Goal: Task Accomplishment & Management: Manage account settings

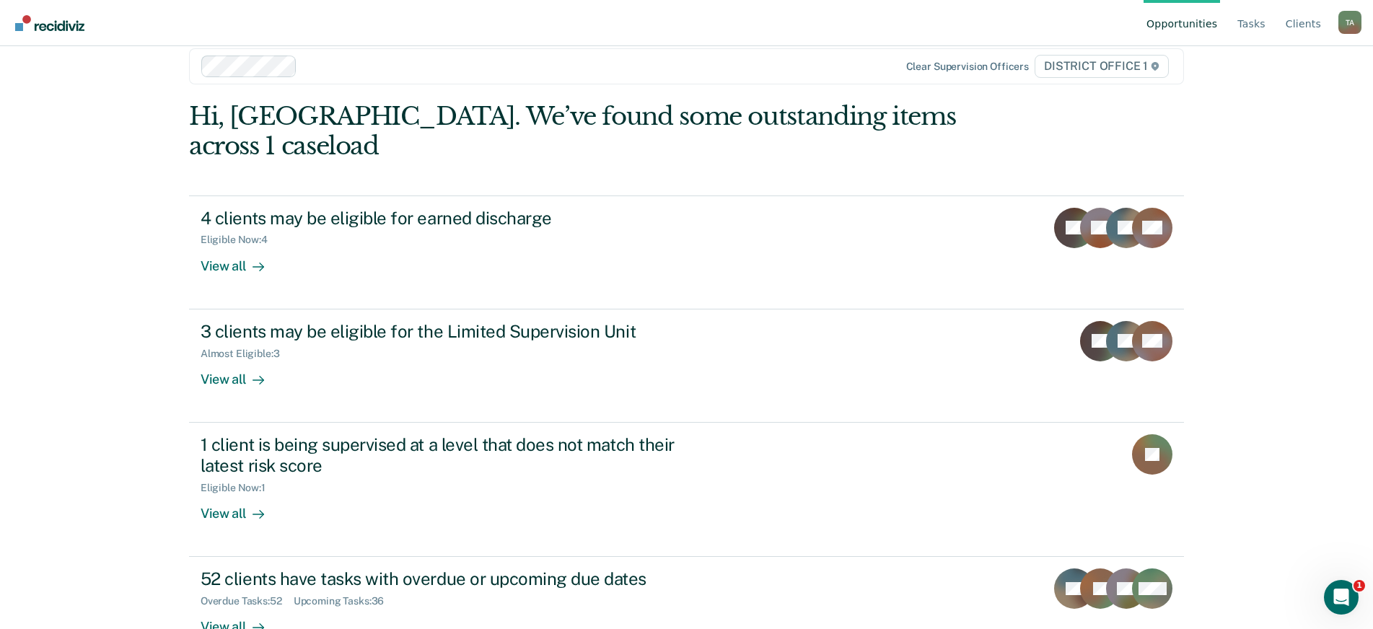
scroll to position [32, 0]
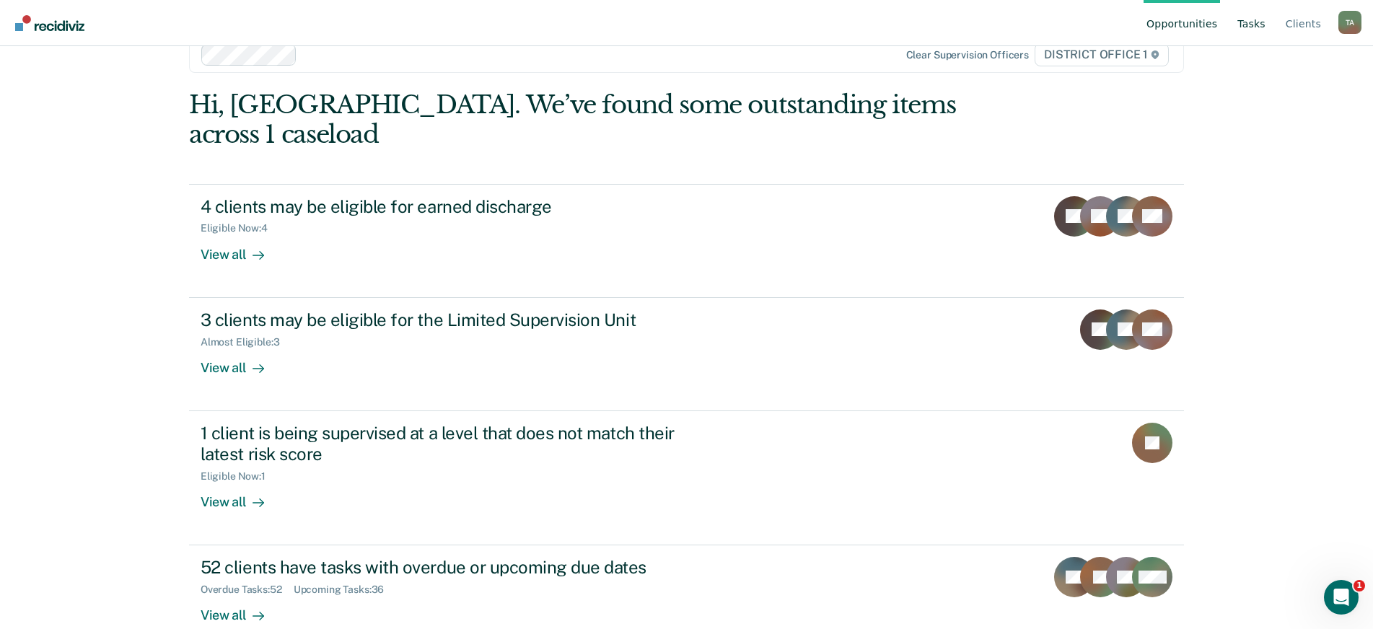
click at [1267, 24] on link "Tasks" at bounding box center [1251, 23] width 34 height 46
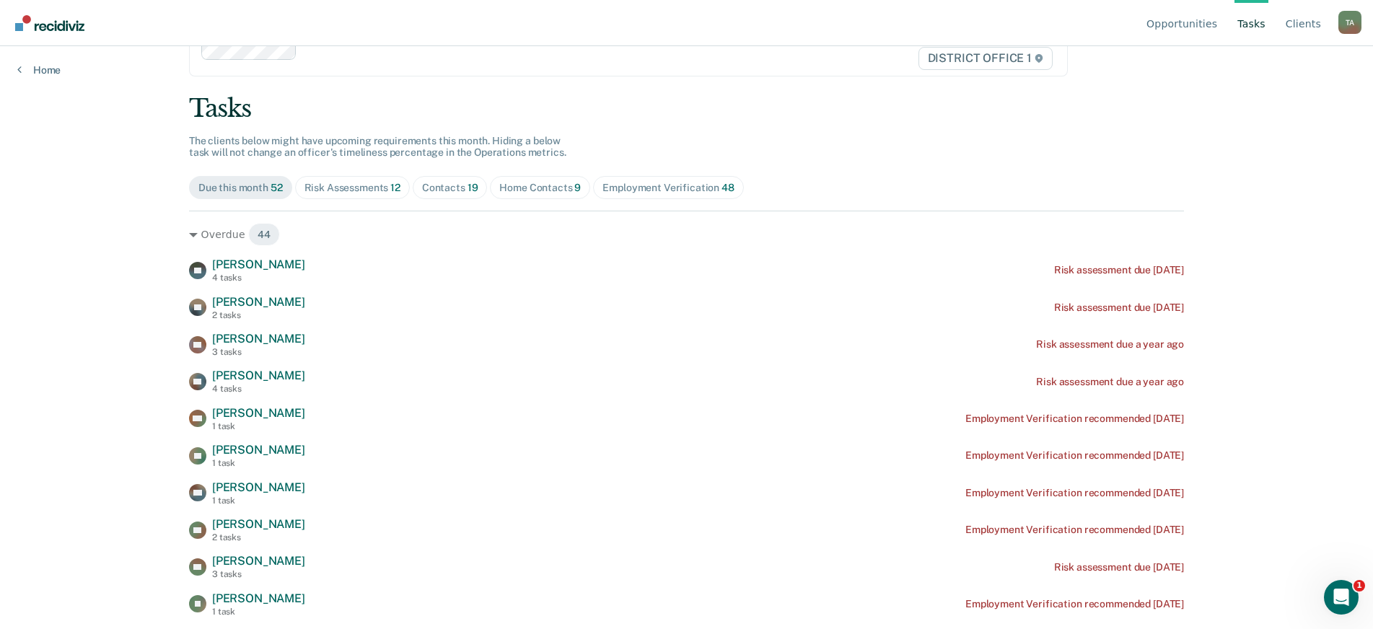
scroll to position [72, 0]
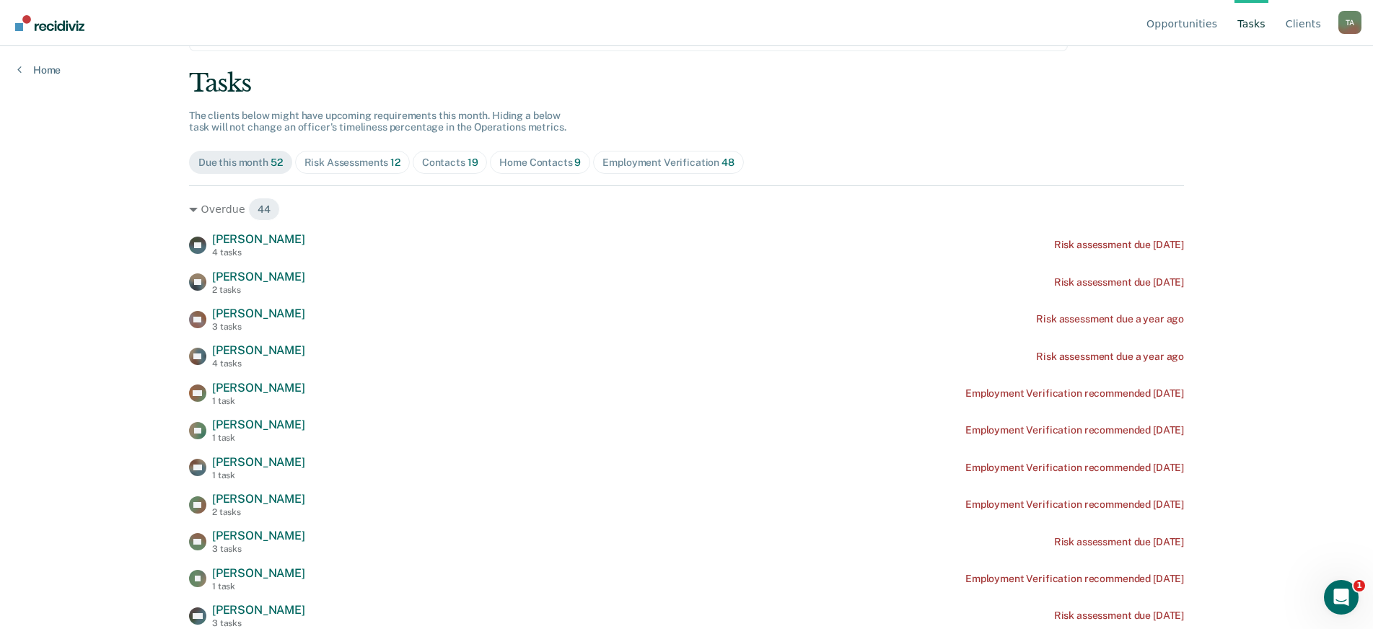
click at [337, 164] on div "Risk Assessments 12" at bounding box center [352, 163] width 96 height 12
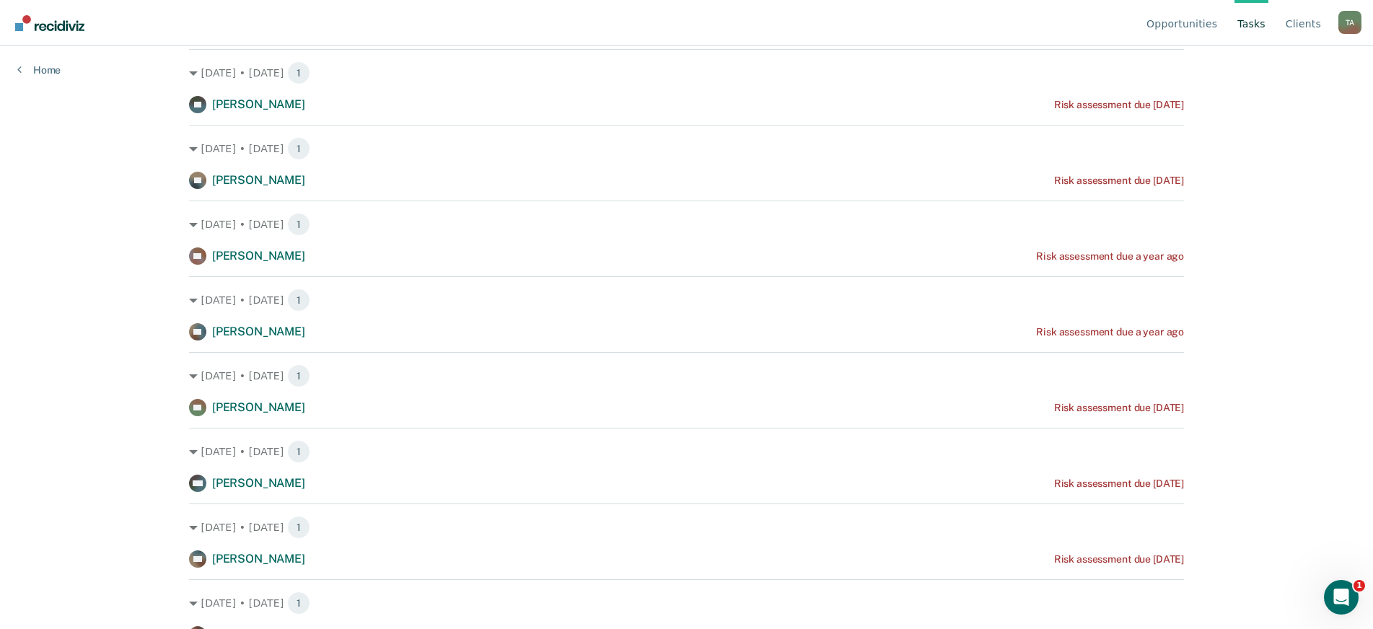
scroll to position [0, 0]
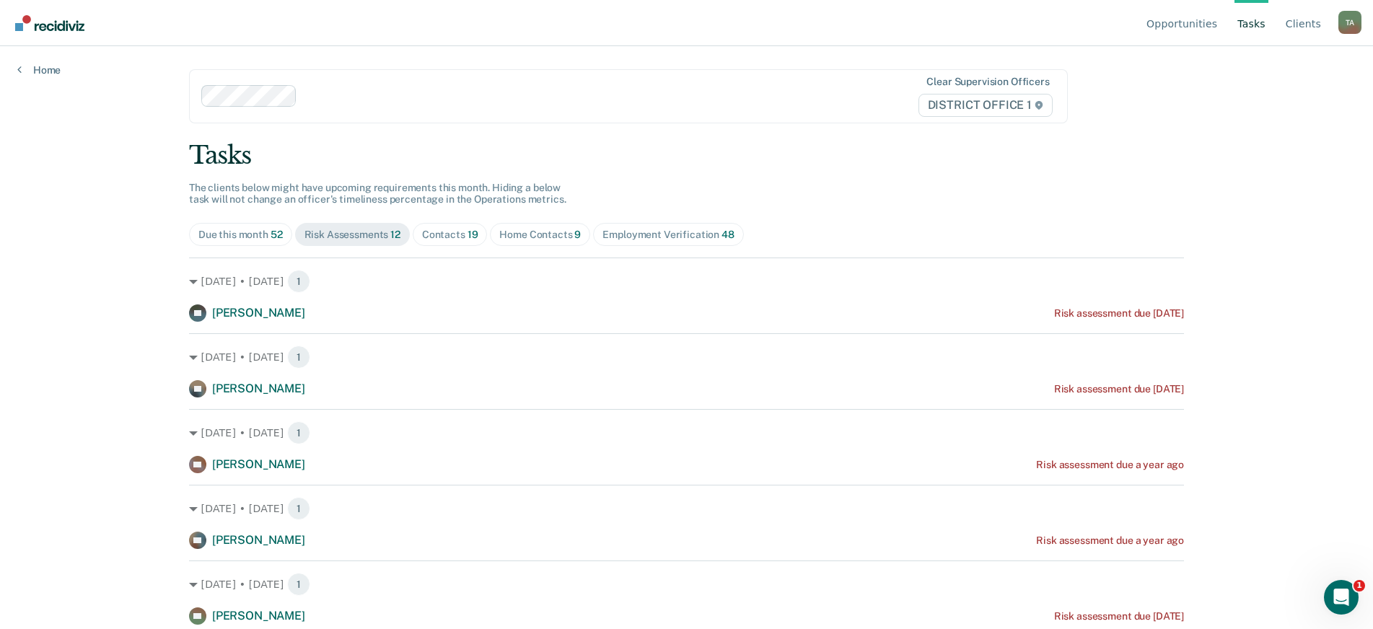
click at [426, 234] on div "Contacts 19" at bounding box center [450, 235] width 56 height 12
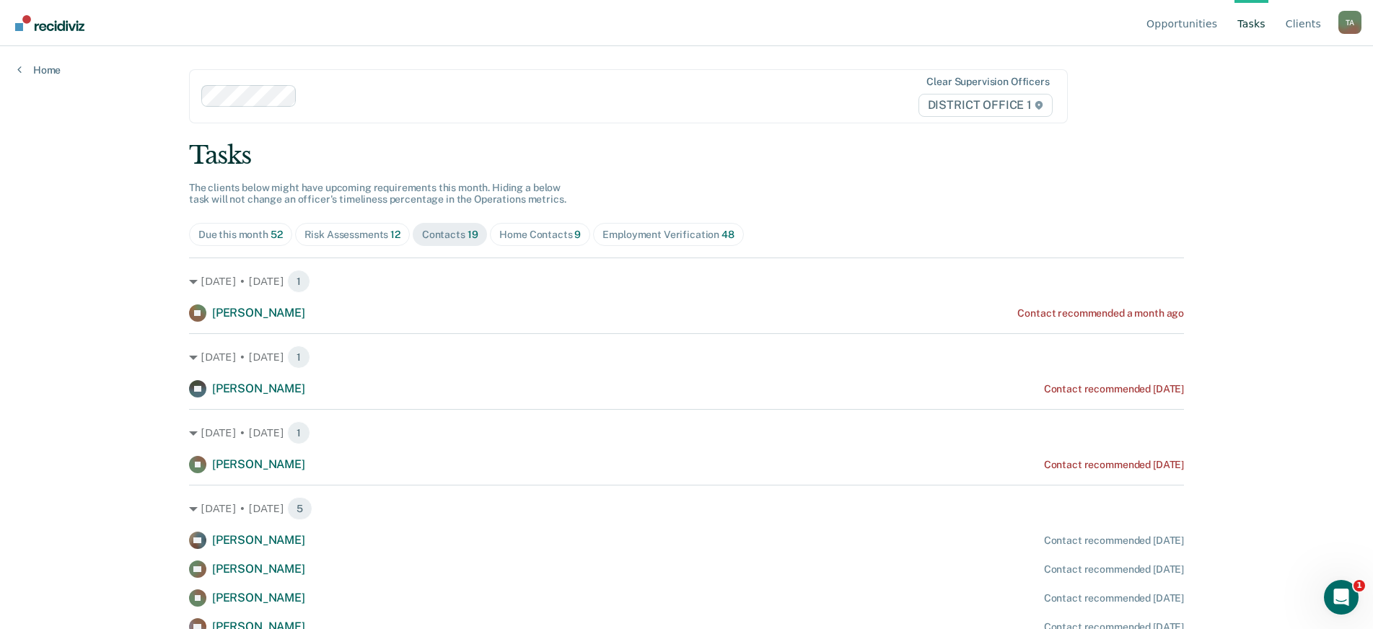
click at [372, 225] on span "Risk Assessments 12" at bounding box center [352, 234] width 115 height 23
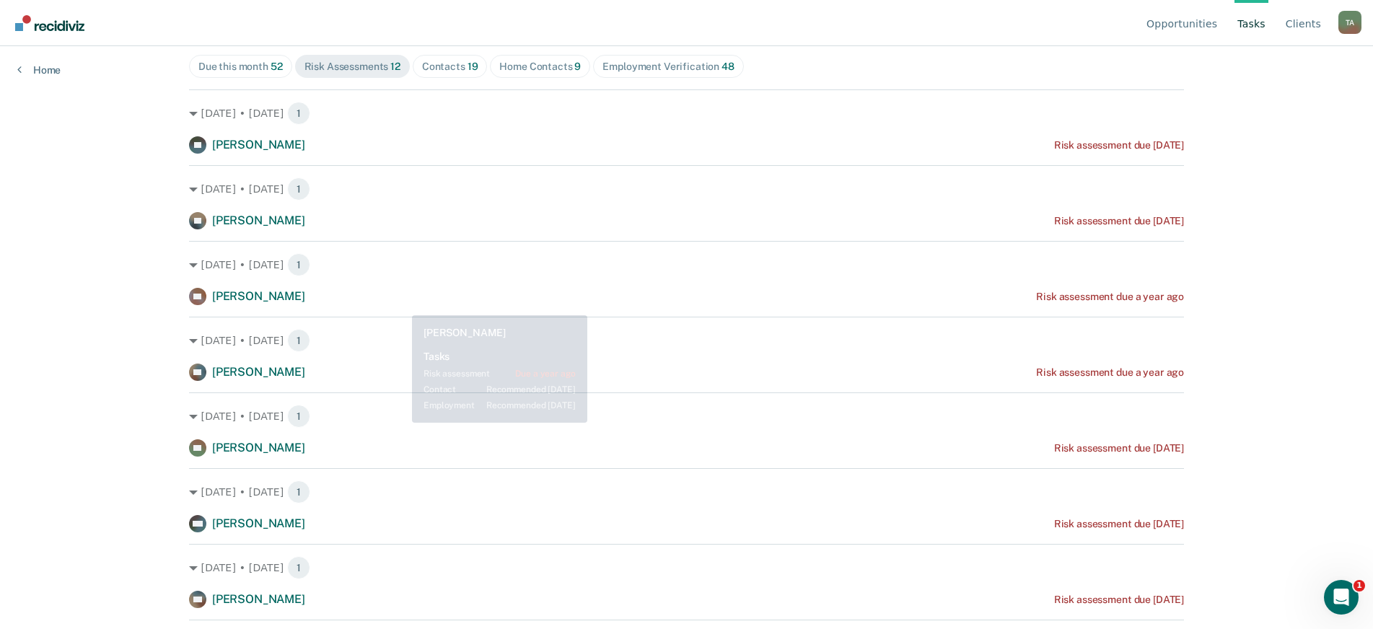
scroll to position [165, 0]
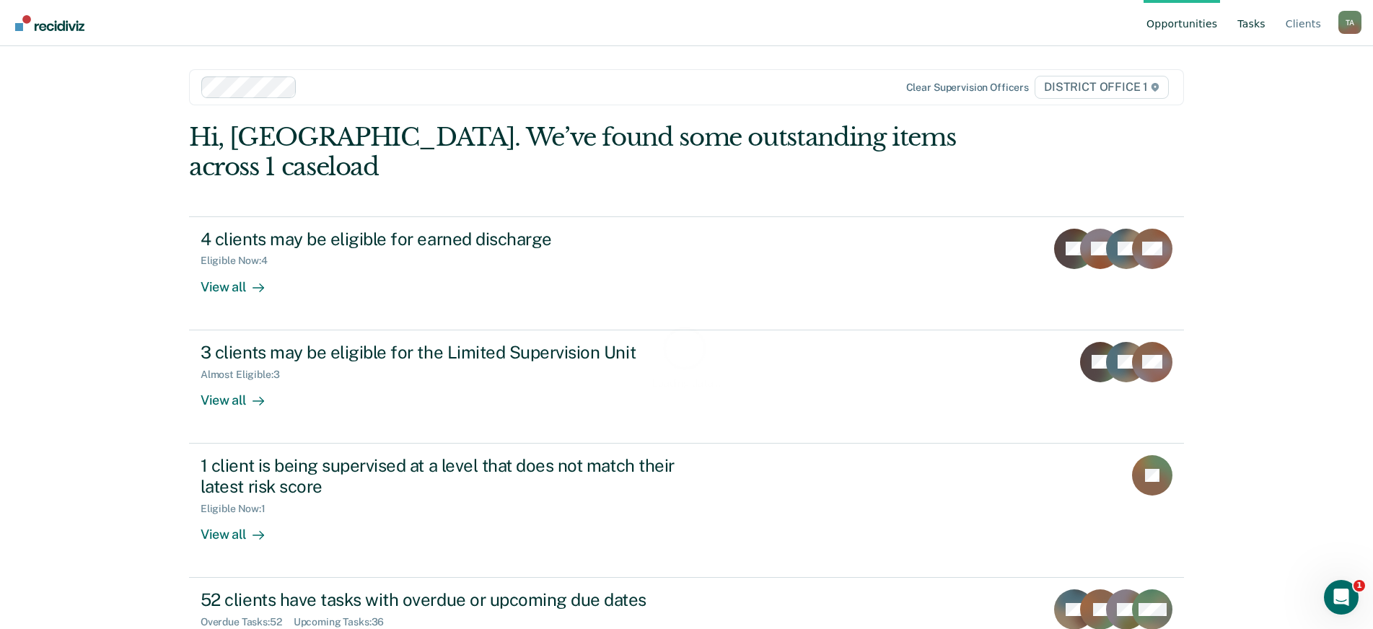
click at [1259, 27] on link "Tasks" at bounding box center [1251, 23] width 34 height 46
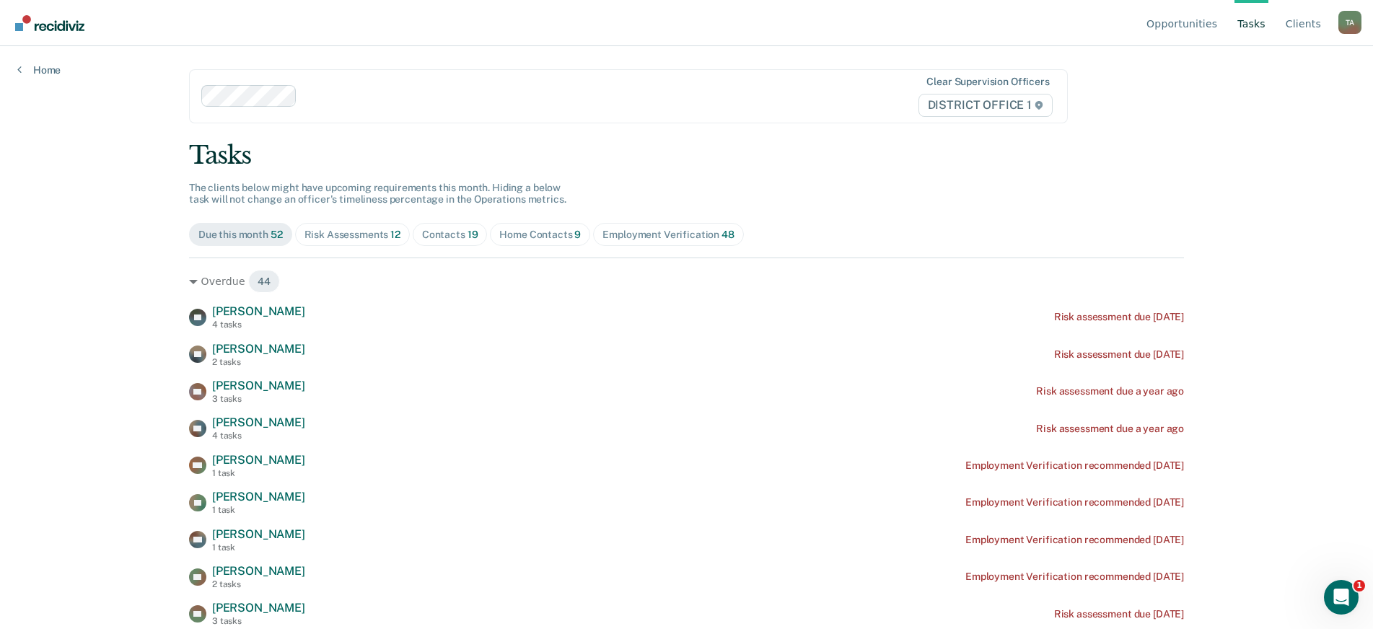
click at [390, 242] on span "Risk Assessments 12" at bounding box center [352, 234] width 115 height 23
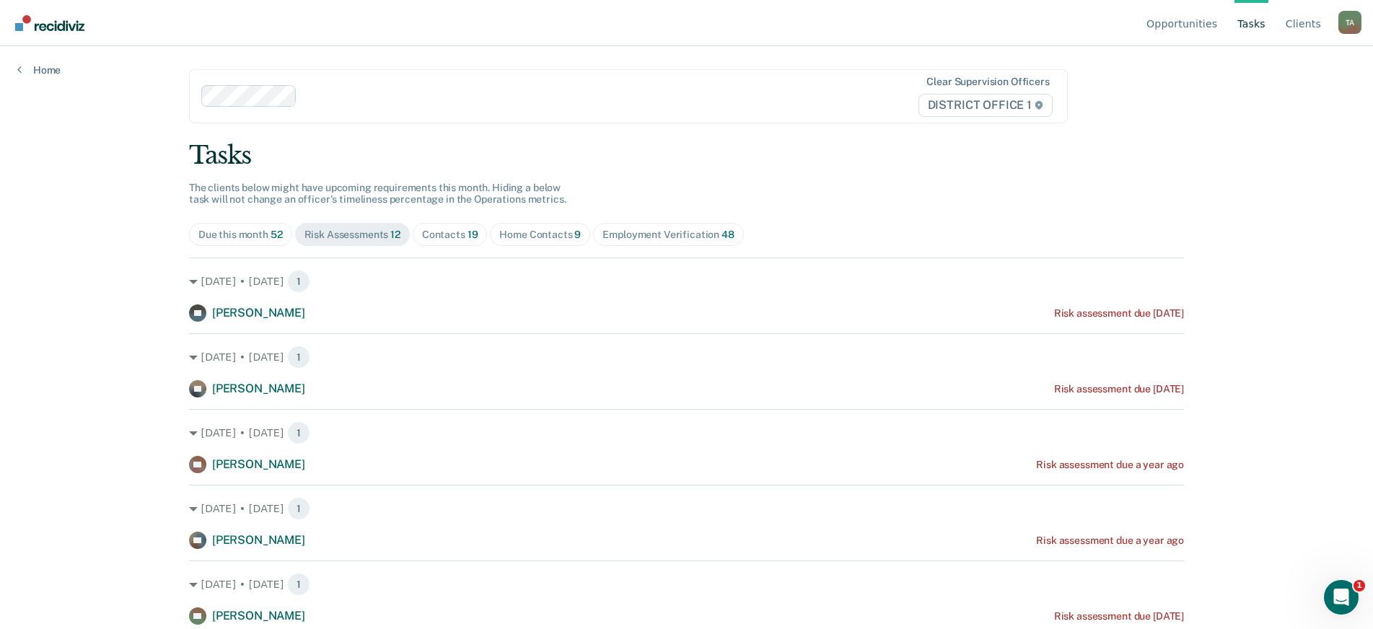
click at [429, 238] on div "Contacts 19" at bounding box center [450, 235] width 56 height 12
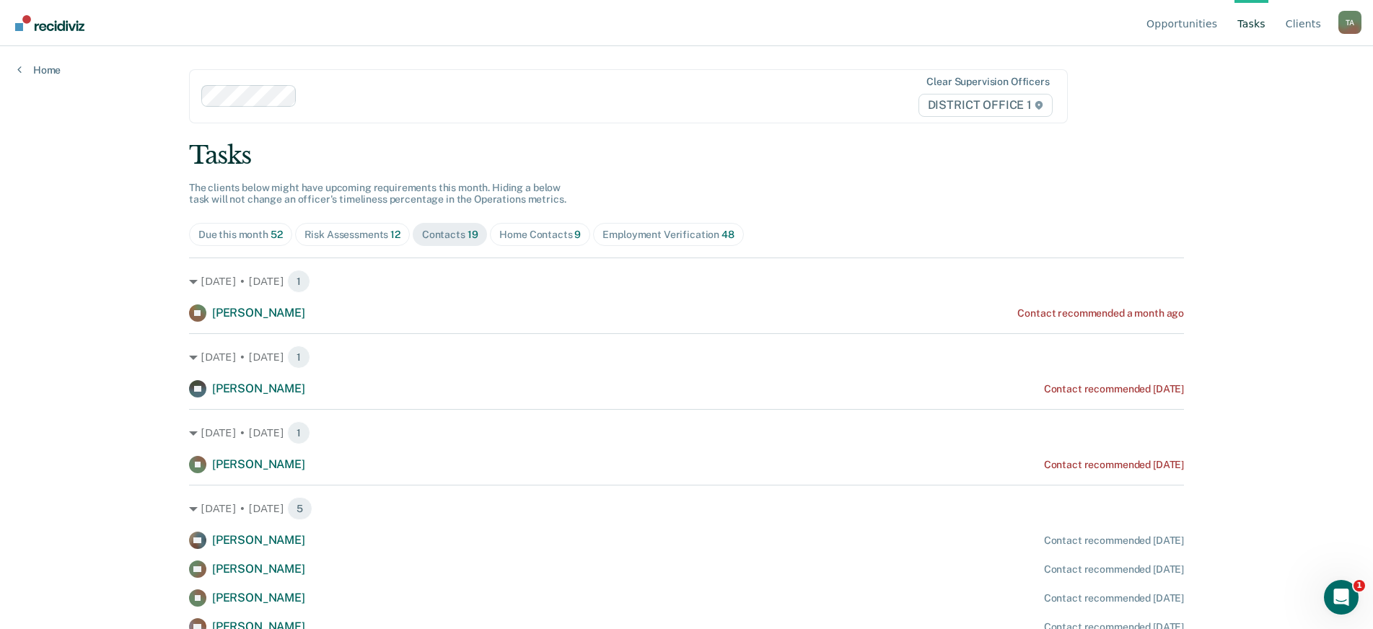
click at [529, 234] on div "Home Contacts 9" at bounding box center [540, 235] width 82 height 12
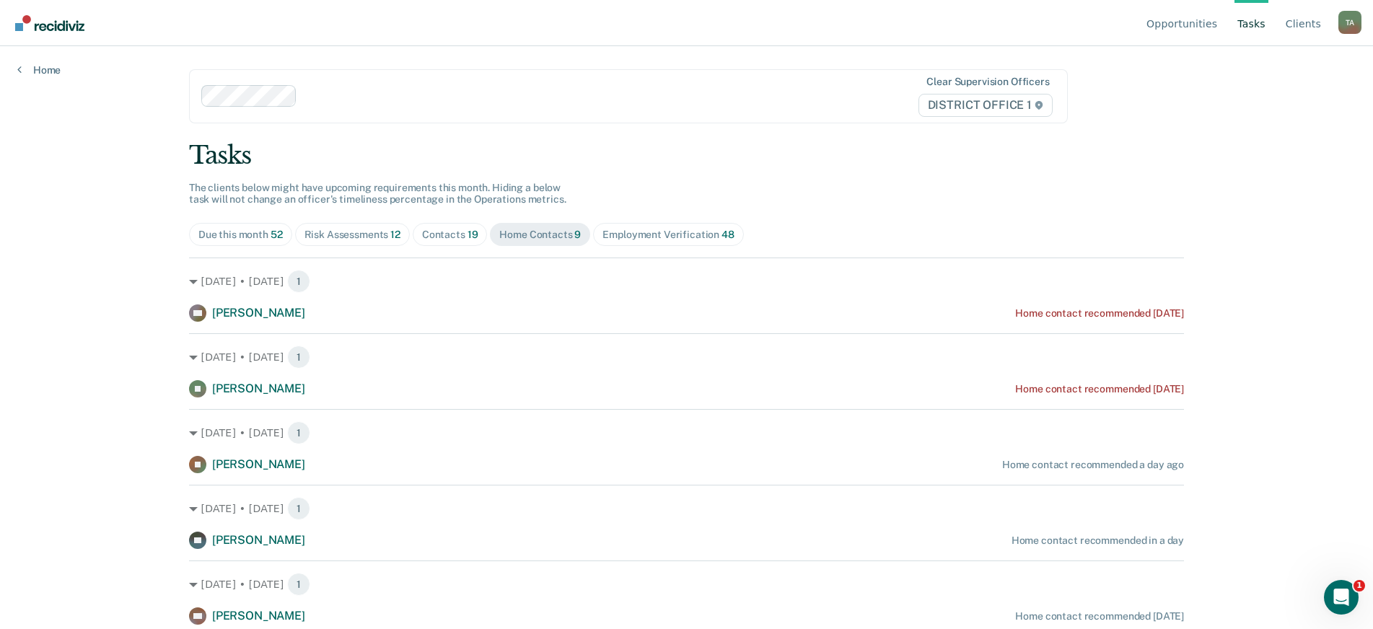
click at [352, 231] on div "Risk Assessments 12" at bounding box center [352, 235] width 96 height 12
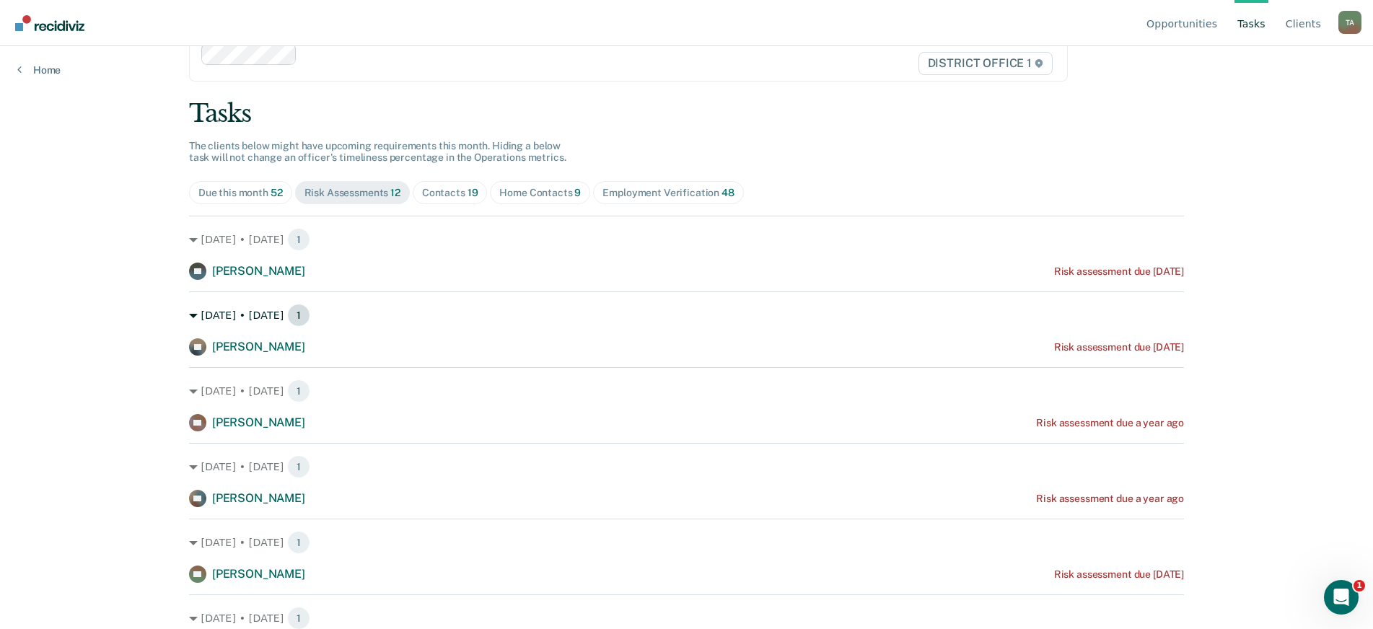
scroll to position [21, 0]
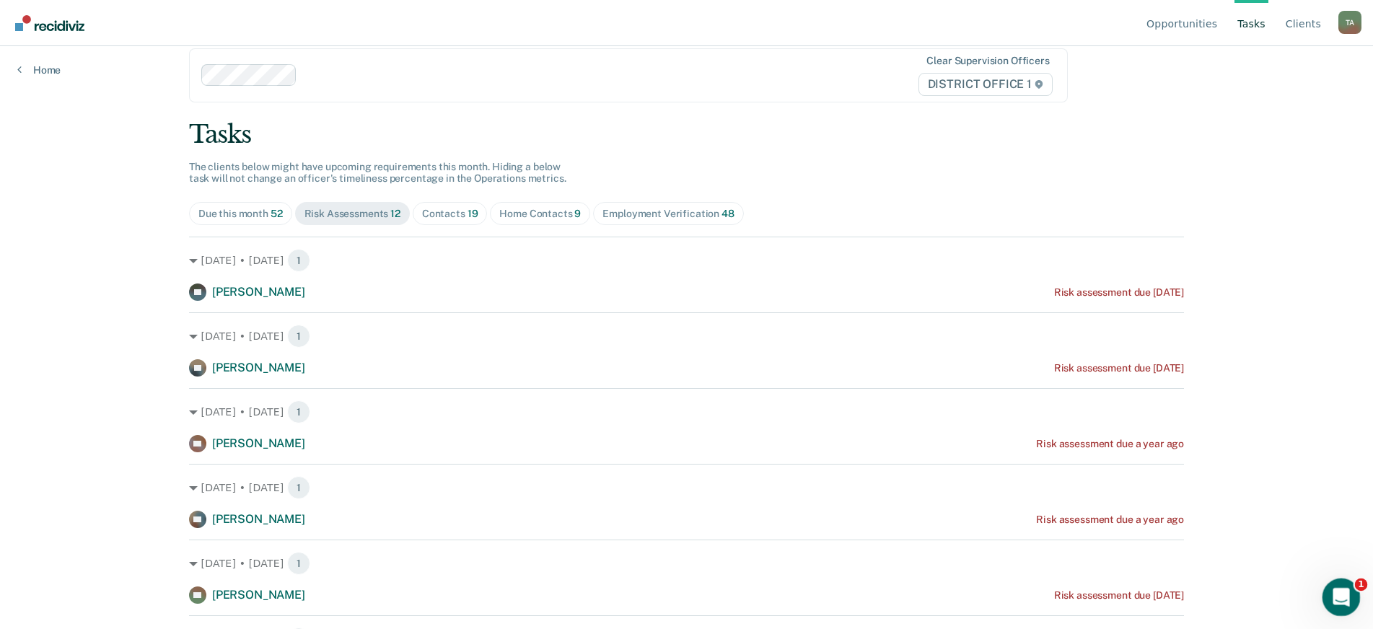
click at [1356, 597] on html at bounding box center [1338, 595] width 35 height 35
click at [1347, 589] on icon "Open Intercom Messenger" at bounding box center [1339, 596] width 24 height 24
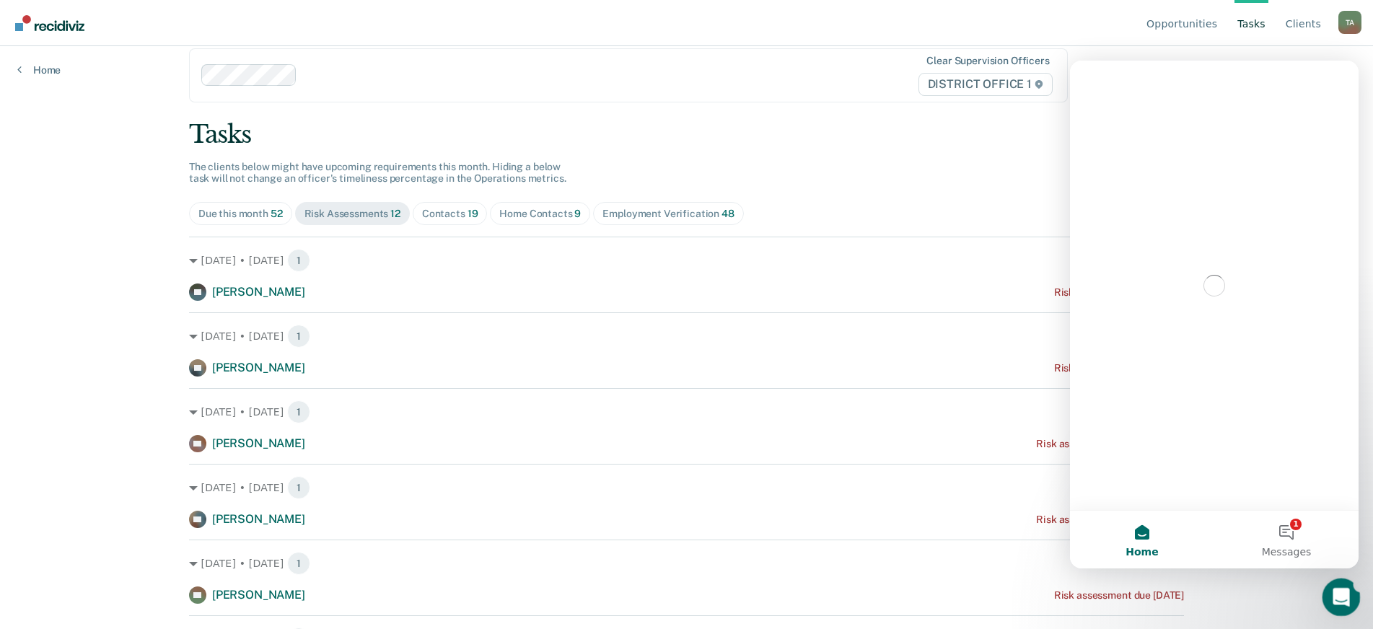
scroll to position [0, 0]
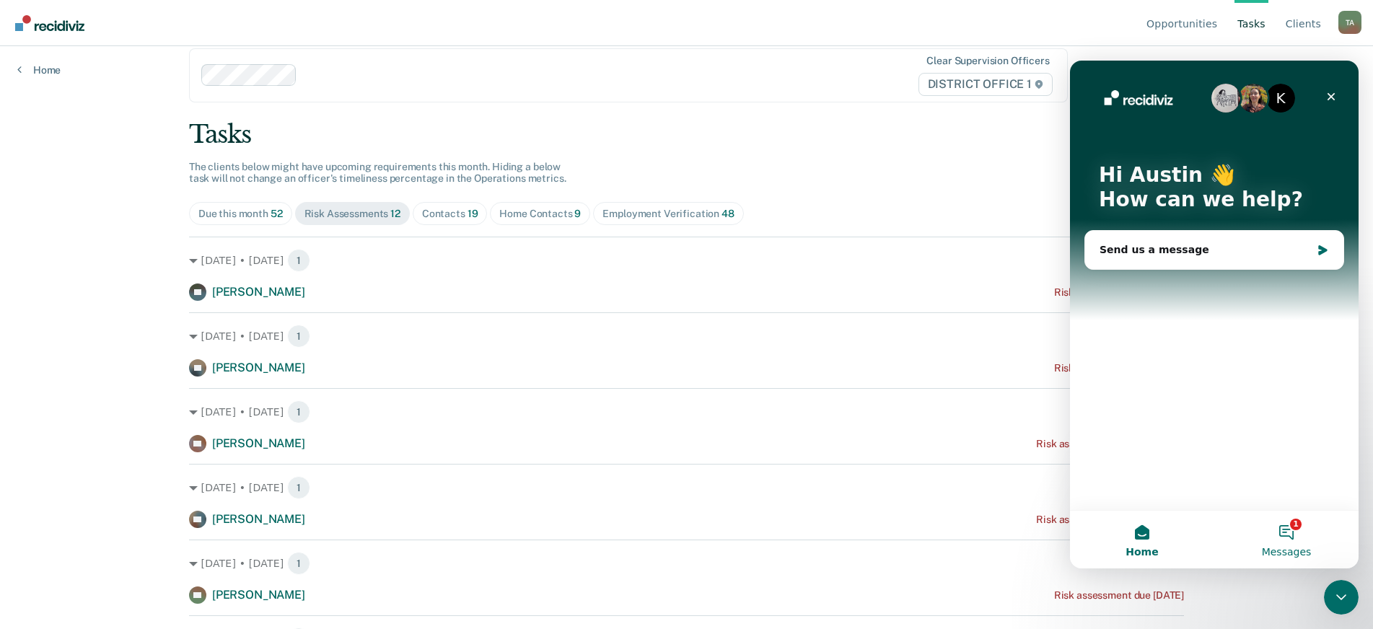
click at [1284, 539] on button "1 Messages" at bounding box center [1286, 540] width 144 height 58
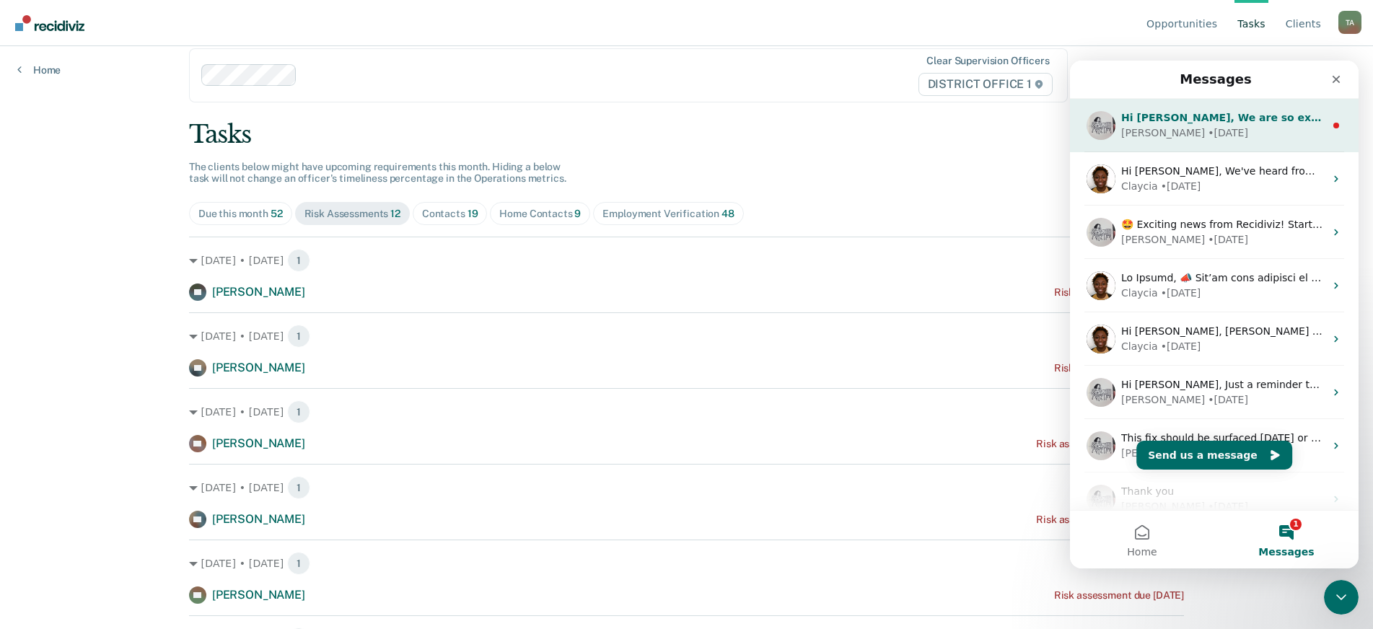
click at [1247, 133] on div "[PERSON_NAME] • [DATE]" at bounding box center [1222, 133] width 203 height 15
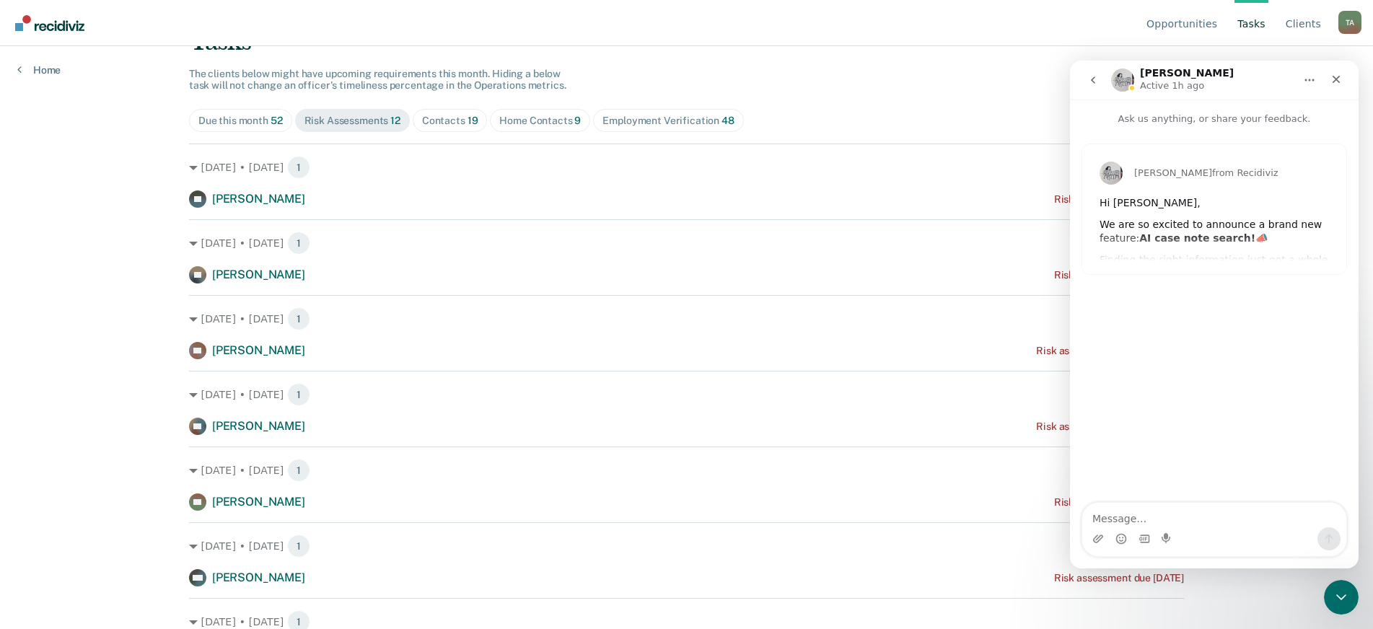
scroll to position [93, 0]
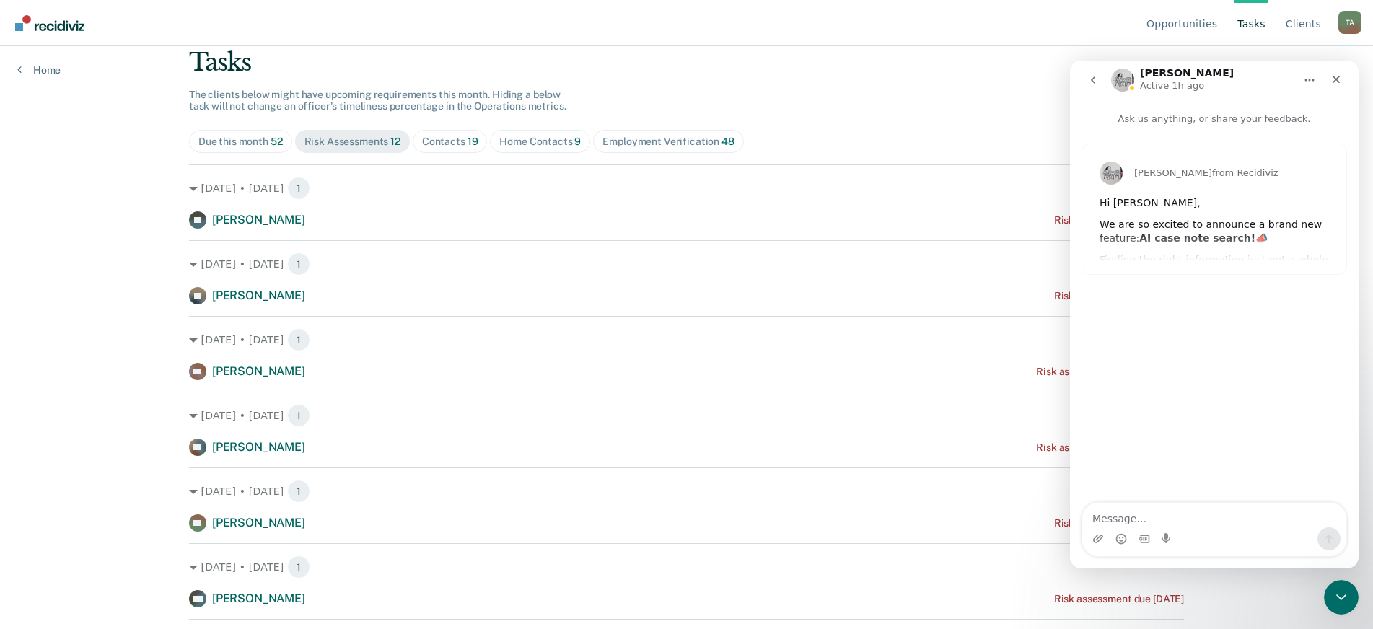
click at [1206, 238] on div "[PERSON_NAME] from Recidiviz Hi [PERSON_NAME], We are so excited to announce a …" at bounding box center [1214, 209] width 264 height 130
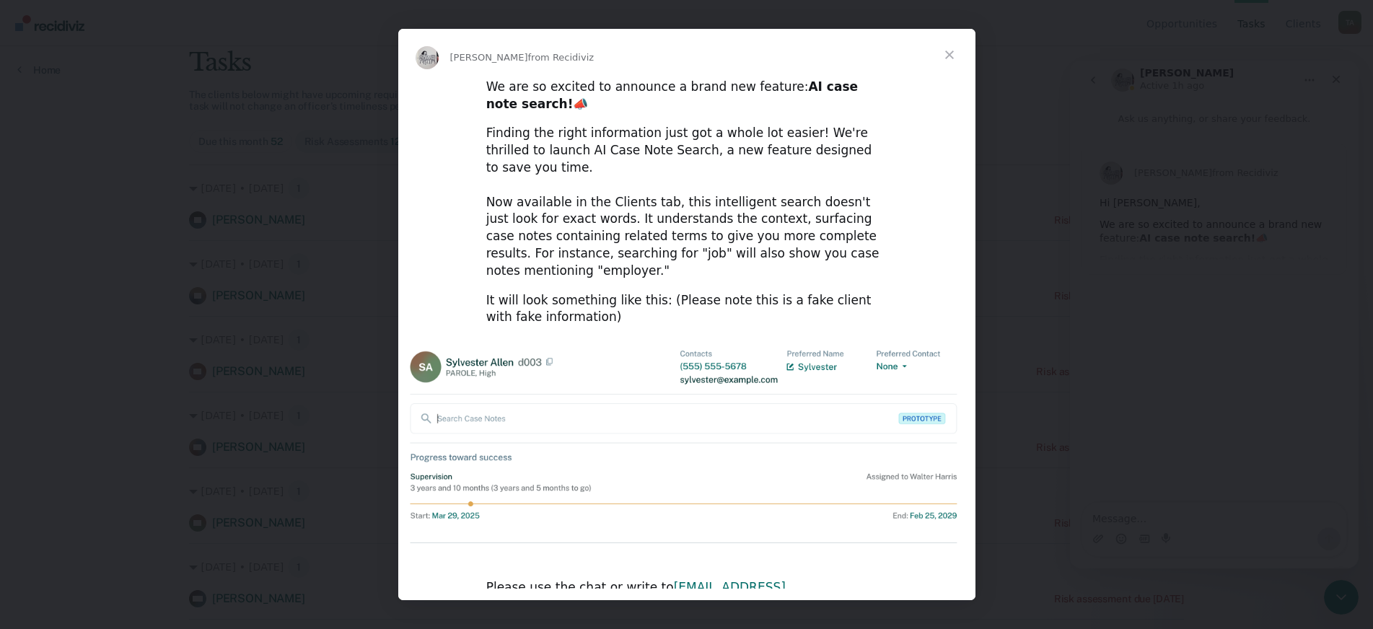
scroll to position [0, 0]
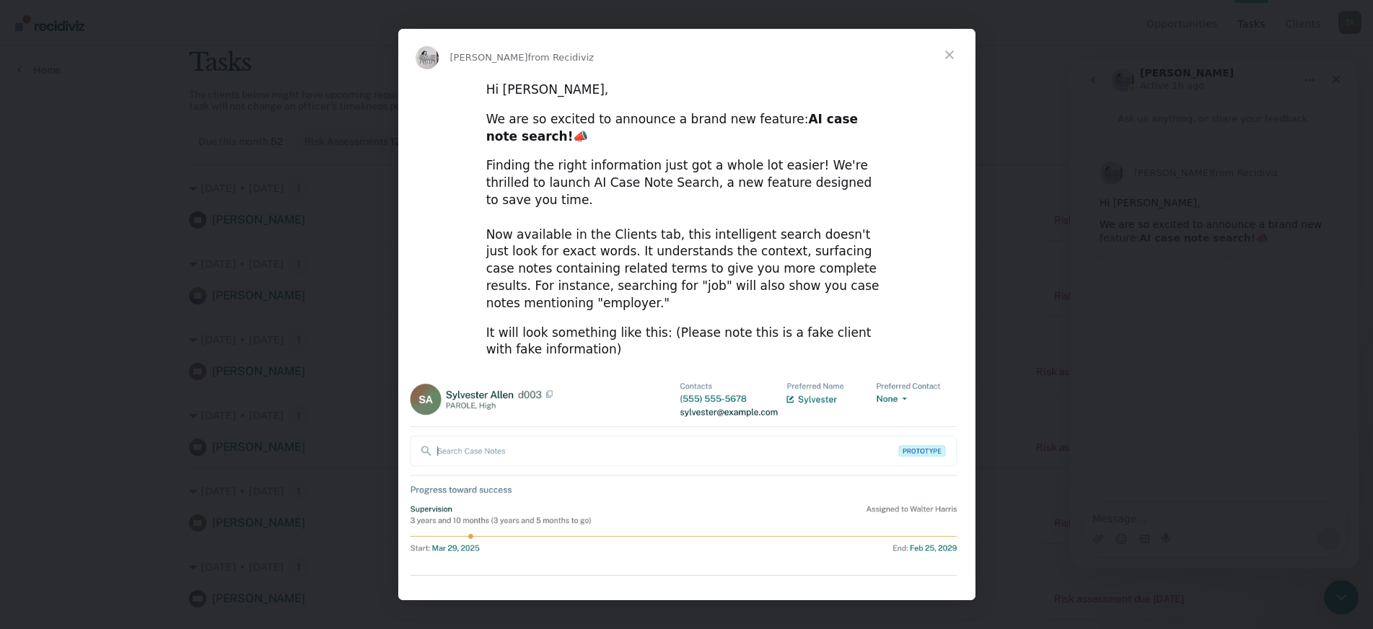
click at [946, 60] on span "Close" at bounding box center [949, 55] width 52 height 52
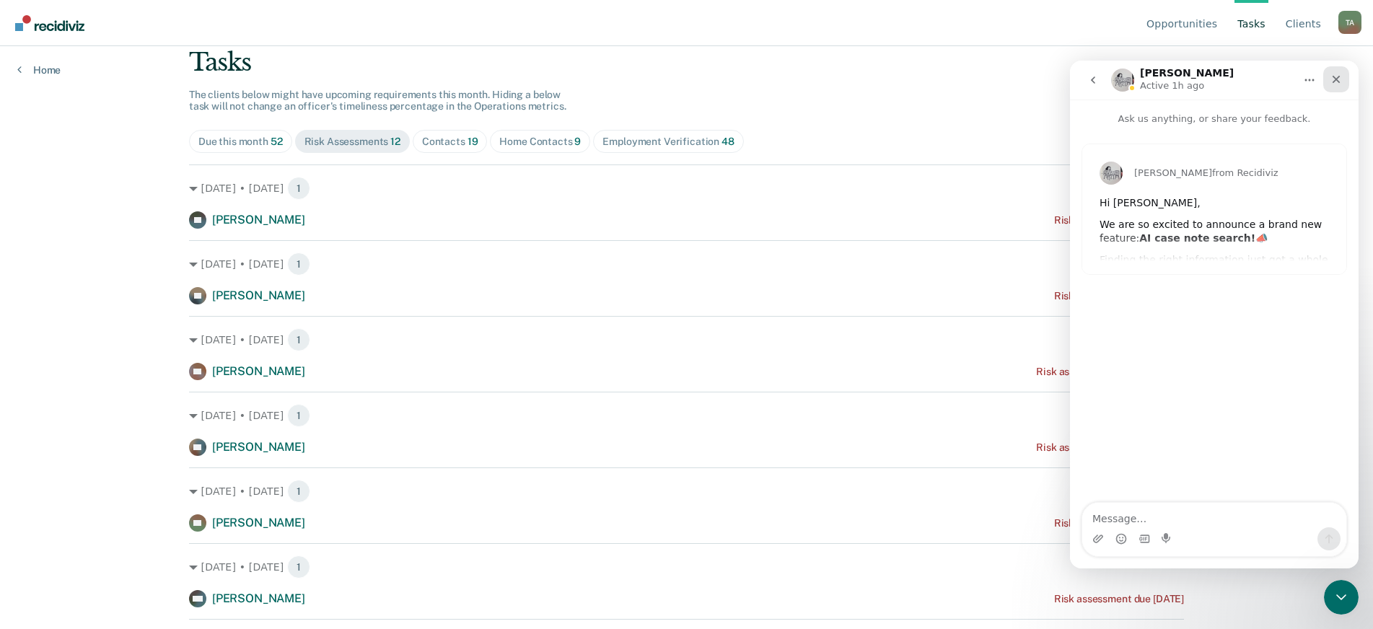
click at [1339, 79] on icon "Close" at bounding box center [1336, 80] width 12 height 12
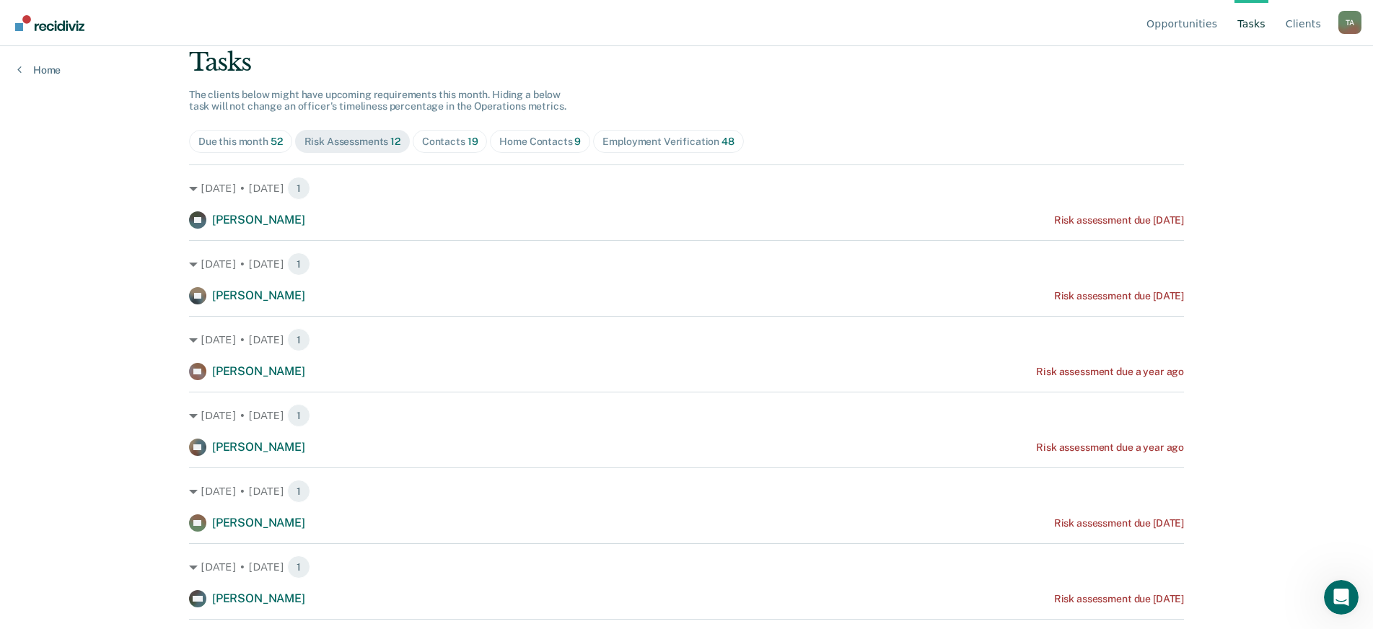
click at [459, 146] on div "Contacts 19" at bounding box center [450, 142] width 56 height 12
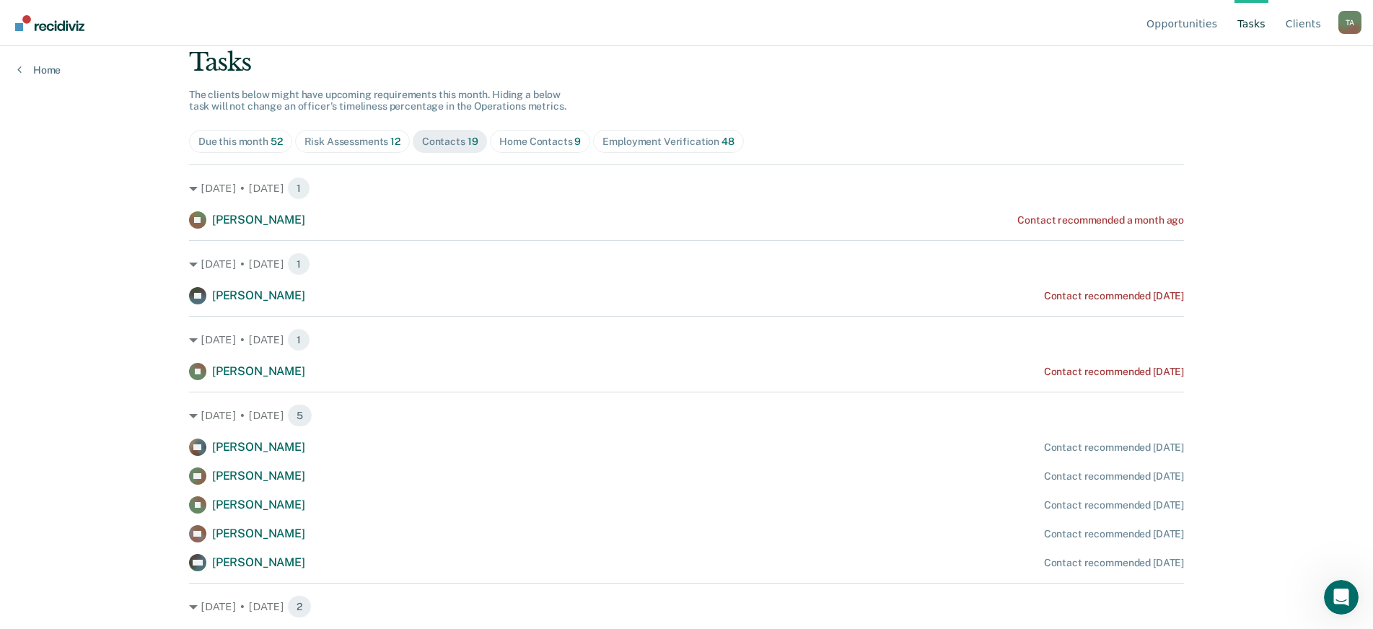
click at [348, 141] on div "Risk Assessments 12" at bounding box center [352, 142] width 96 height 12
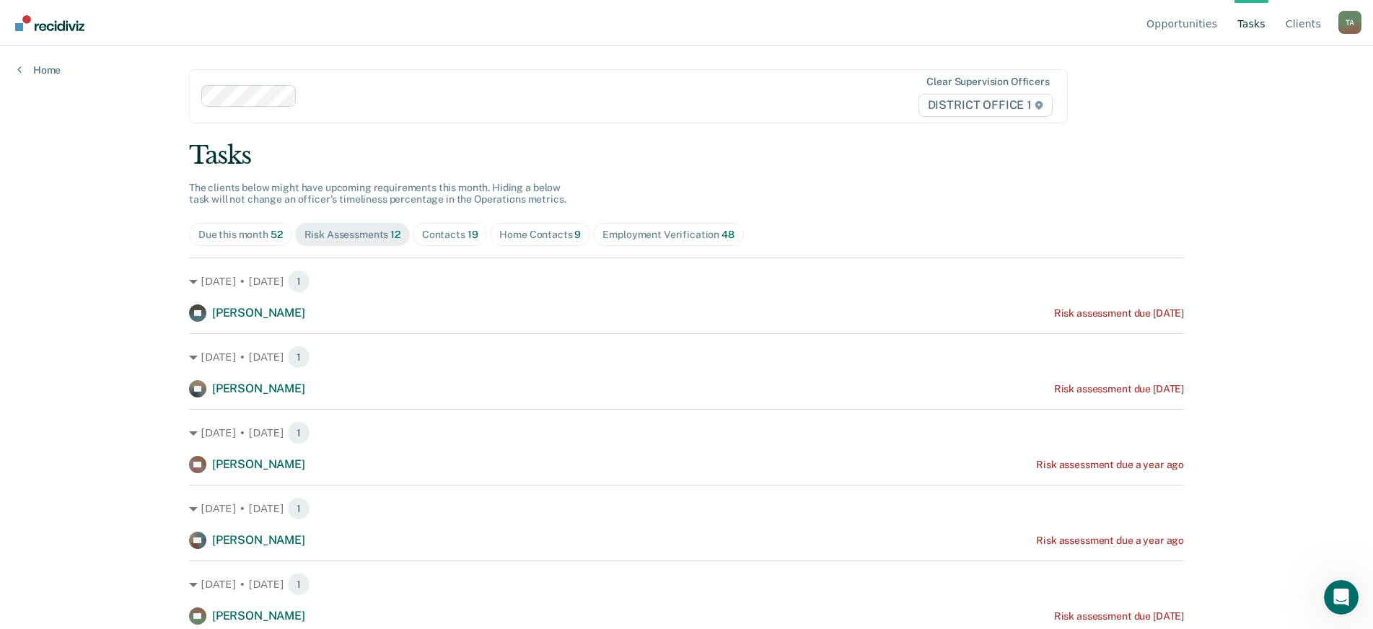
click at [461, 242] on span "Contacts 19" at bounding box center [450, 234] width 75 height 23
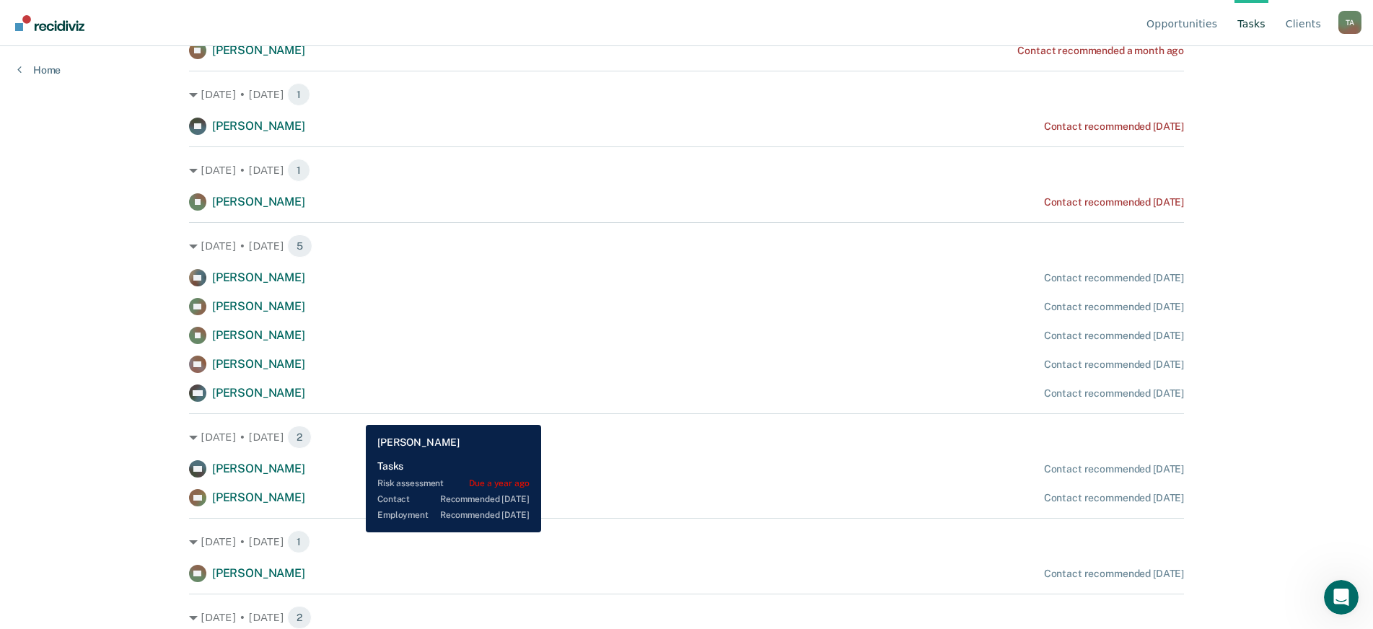
scroll to position [289, 0]
